Goal: Check status: Check status

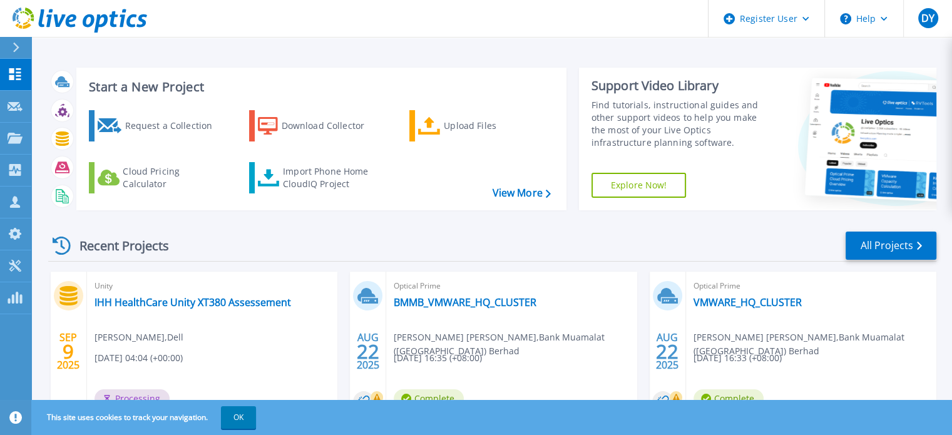
drag, startPoint x: 246, startPoint y: 420, endPoint x: 238, endPoint y: 402, distance: 19.3
click at [246, 420] on button "OK" at bounding box center [238, 417] width 35 height 23
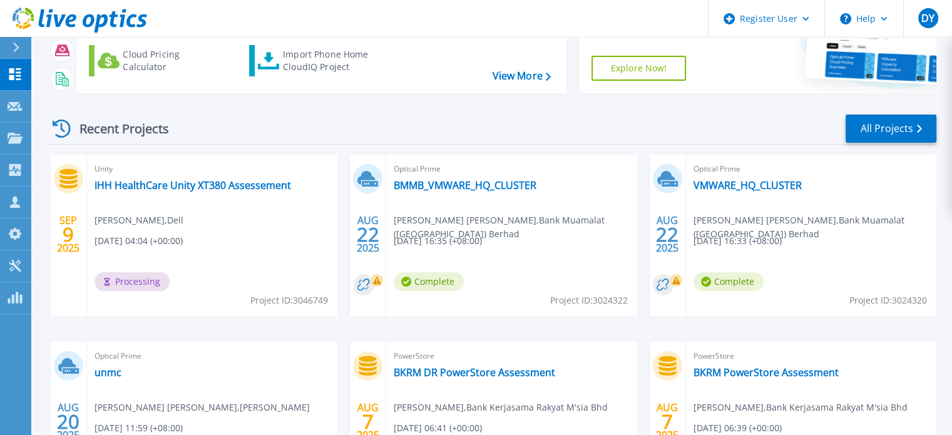
scroll to position [125, 0]
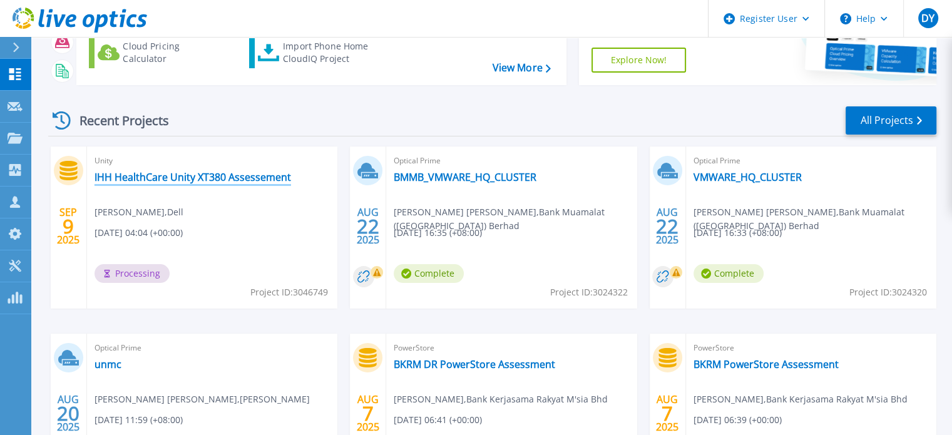
click at [265, 176] on link "IHH HealthCare Unity XT380 Assessement" at bounding box center [192, 177] width 196 height 13
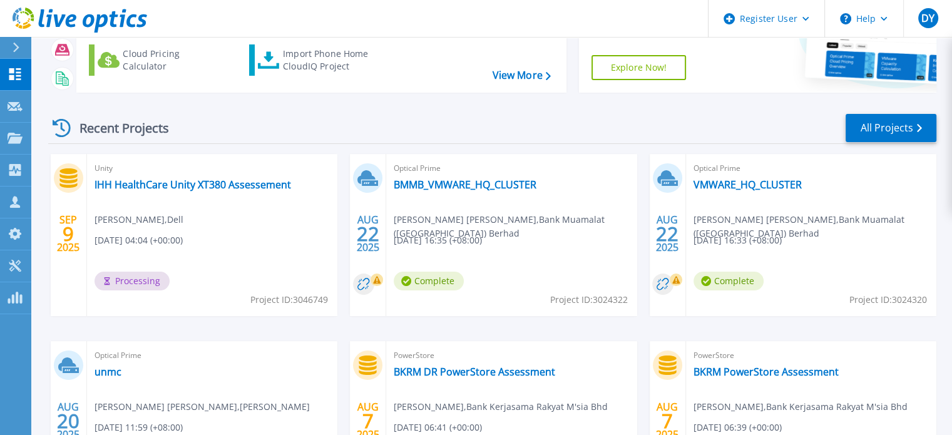
scroll to position [125, 0]
